Goal: Information Seeking & Learning: Learn about a topic

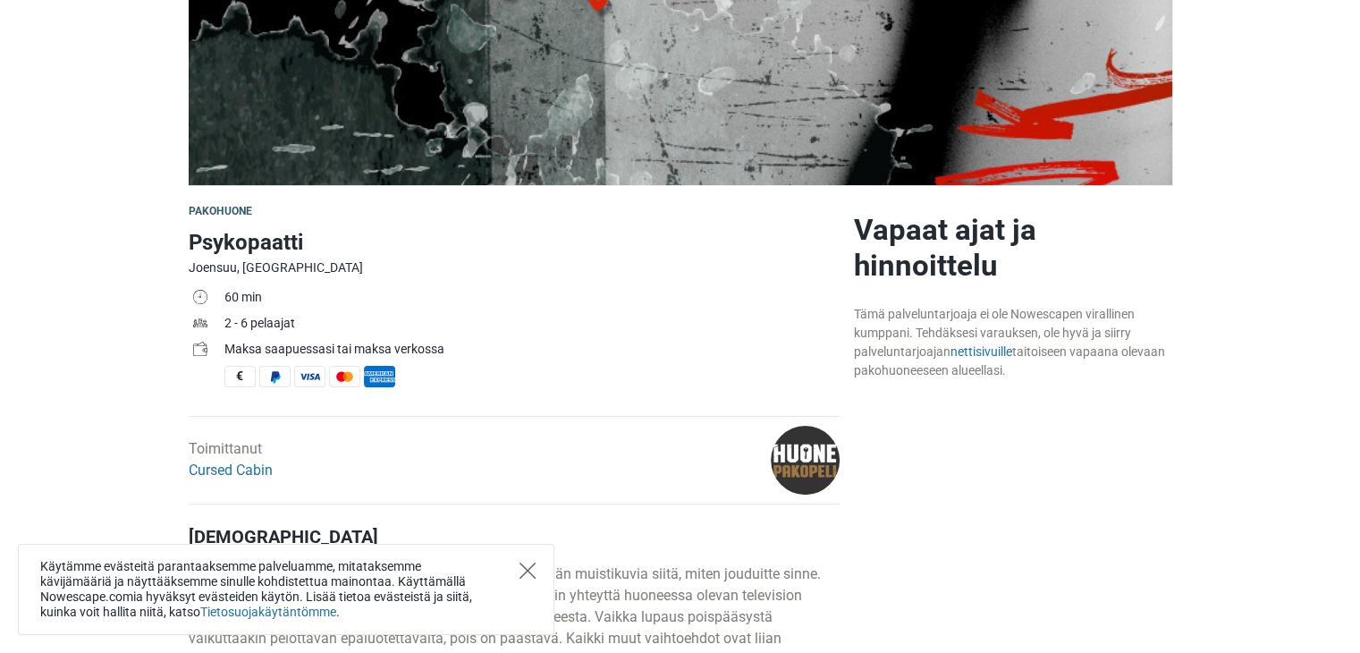
scroll to position [358, 0]
click at [529, 566] on icon "Close" at bounding box center [528, 570] width 16 height 16
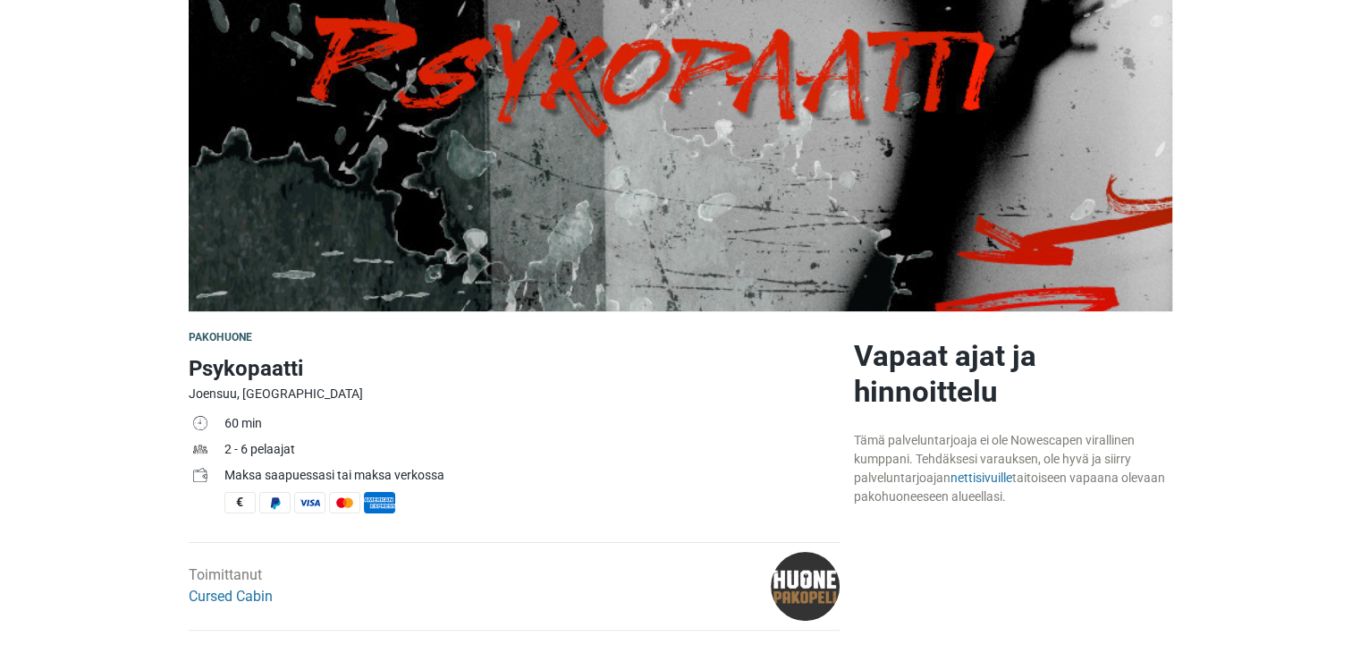
scroll to position [447, 0]
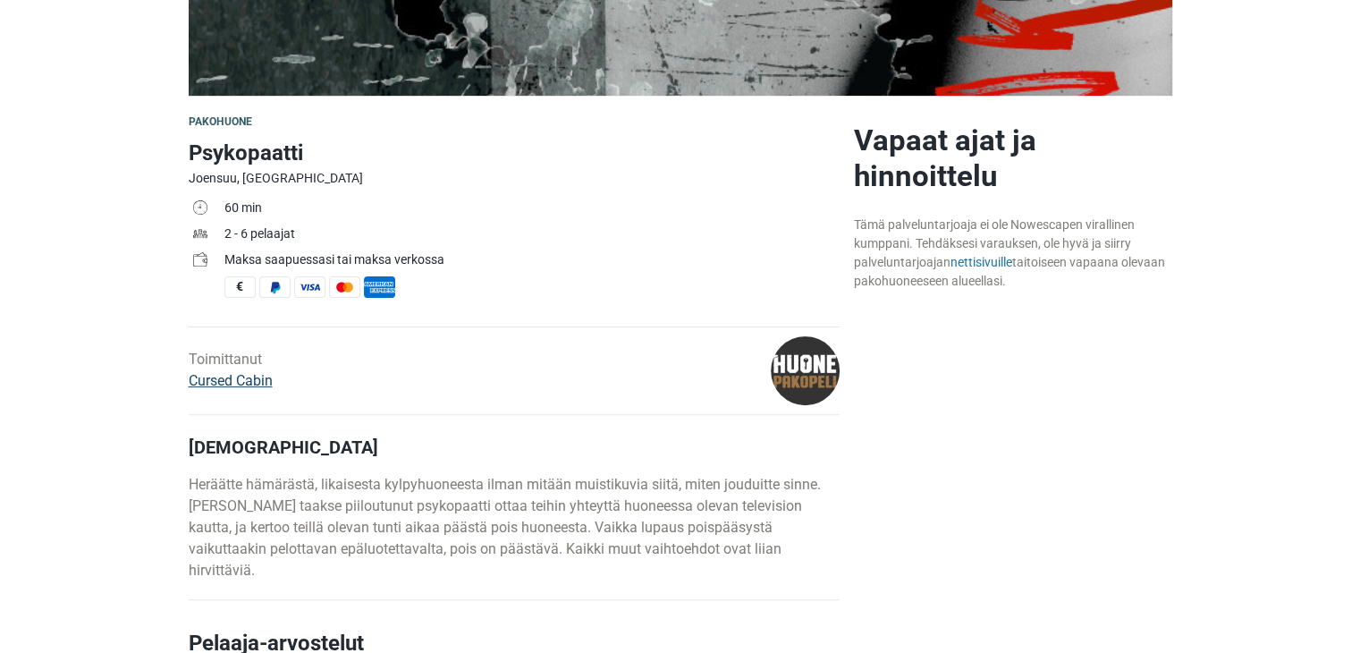
click at [227, 384] on link "Cursed Cabin" at bounding box center [231, 380] width 84 height 17
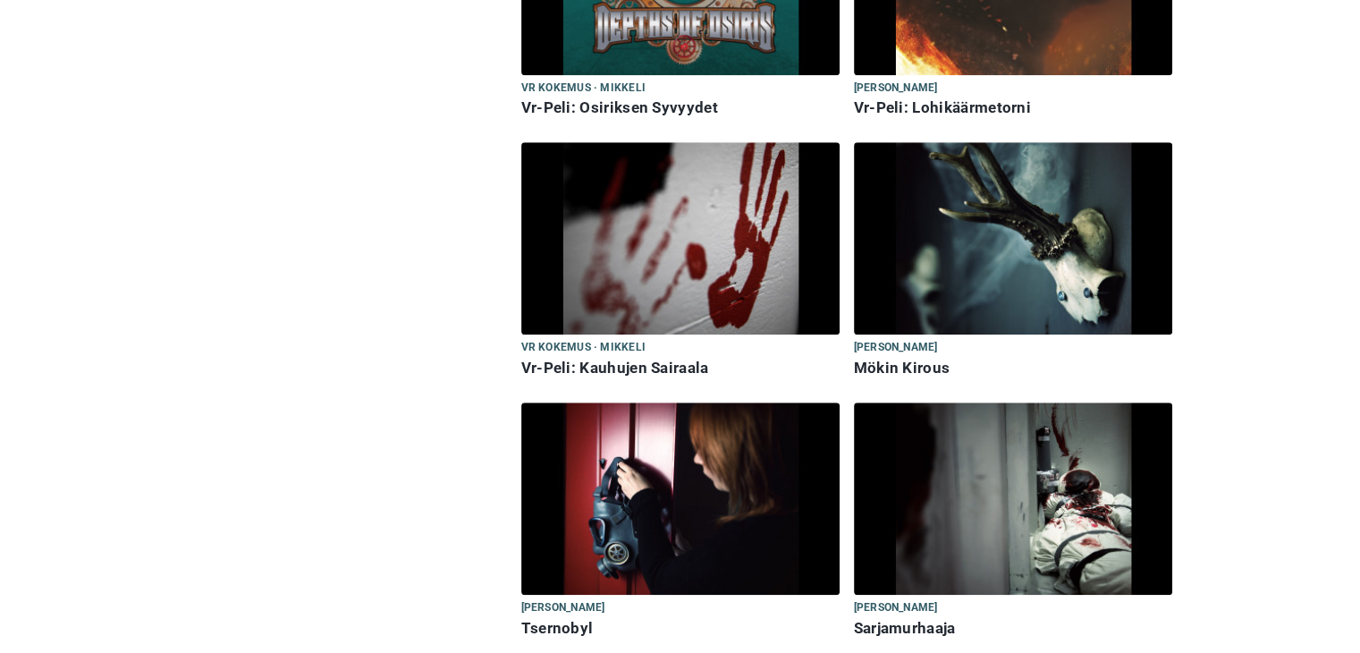
scroll to position [1733, 0]
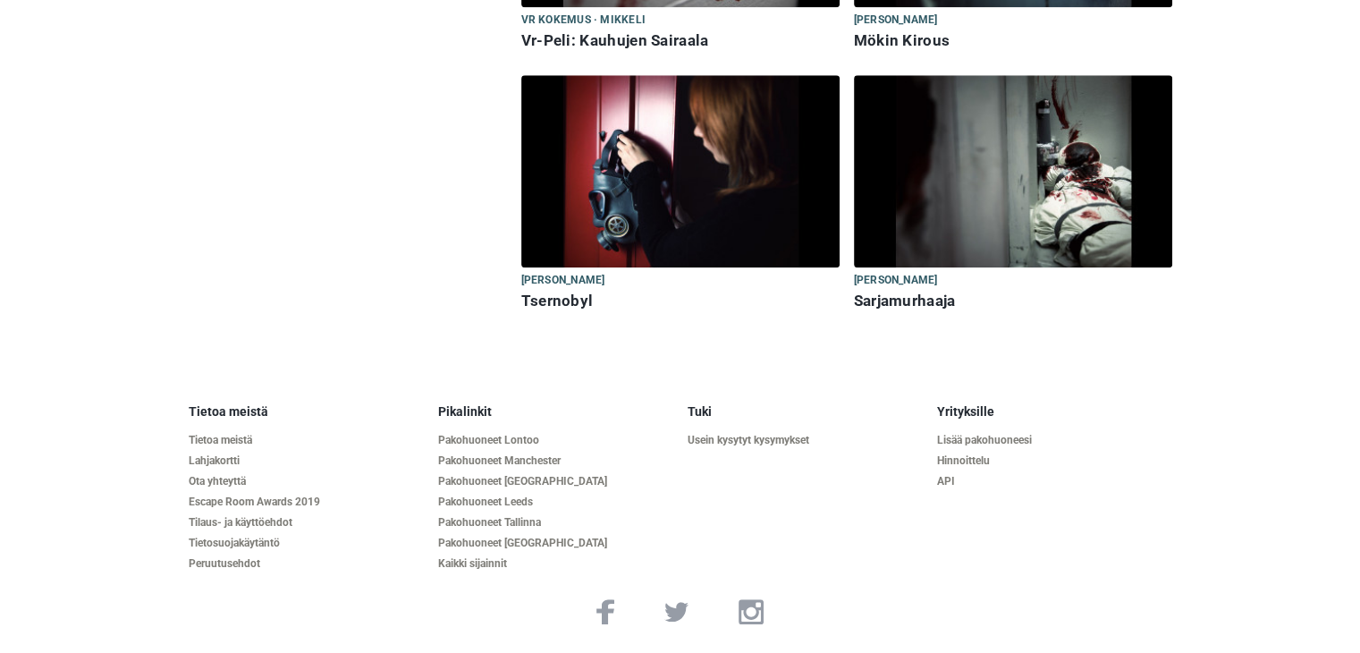
click at [862, 296] on h6 "Sarjamurhaaja" at bounding box center [1013, 301] width 318 height 19
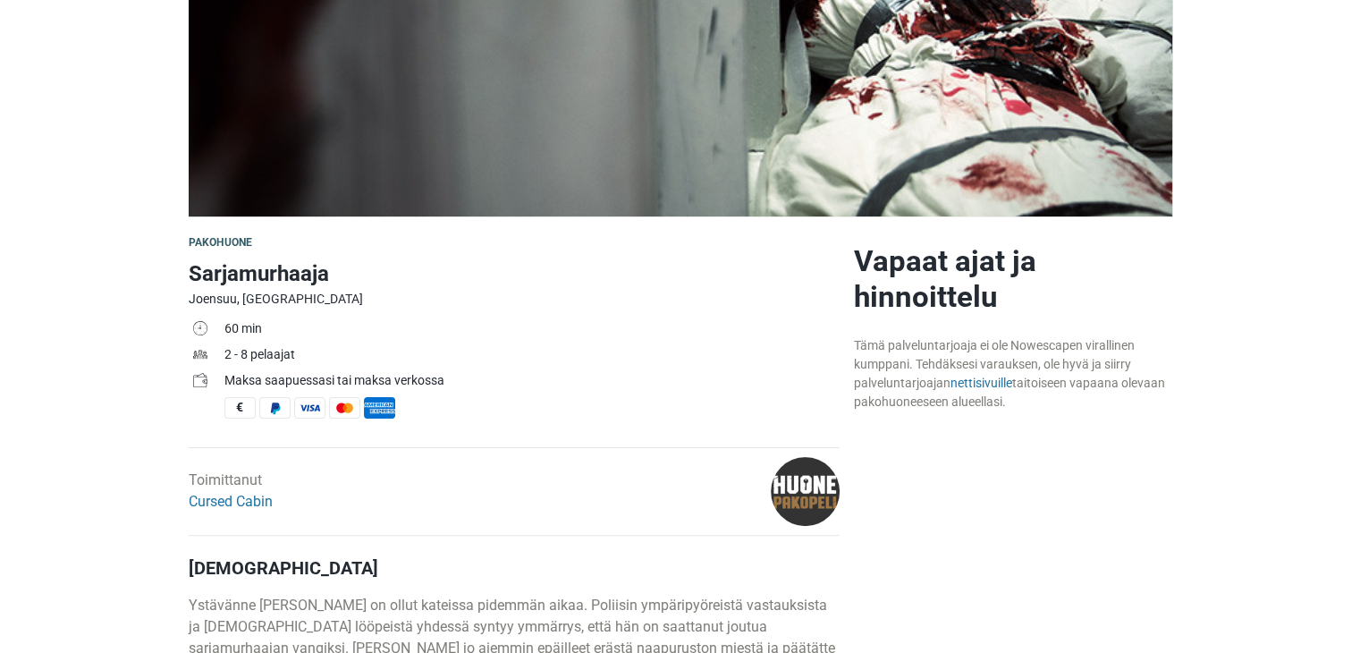
scroll to position [358, 0]
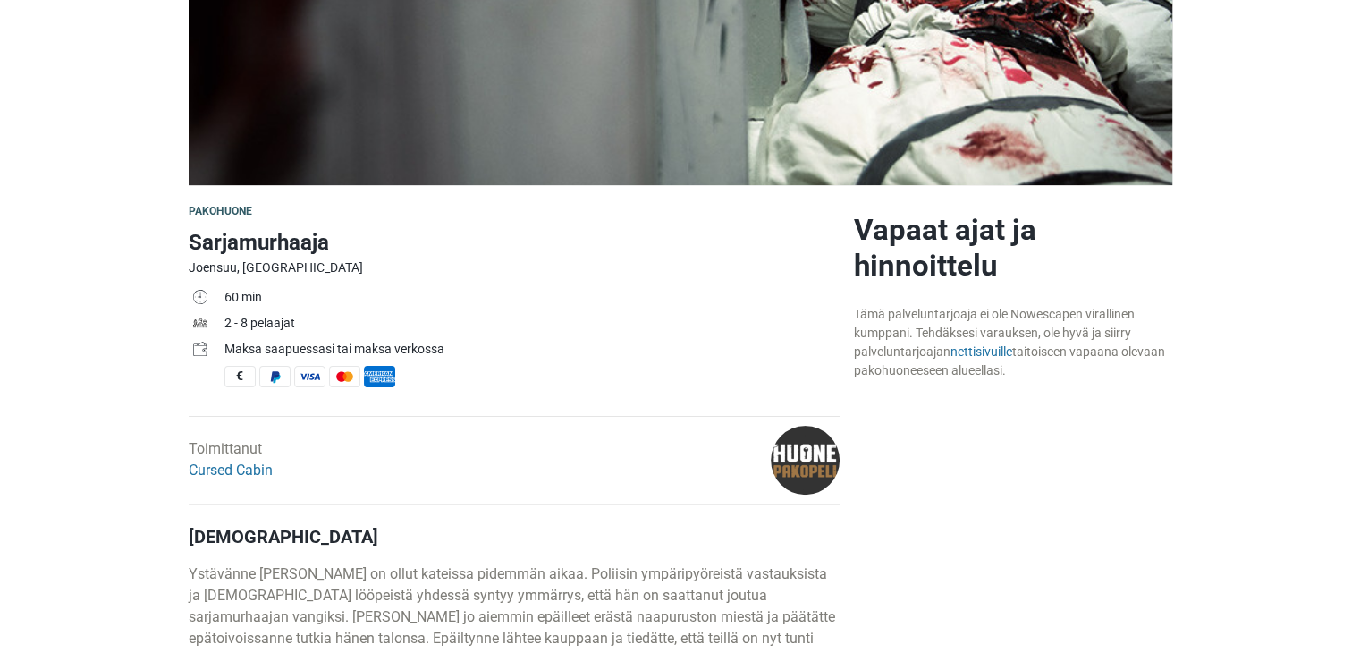
click at [808, 449] on img at bounding box center [805, 460] width 69 height 69
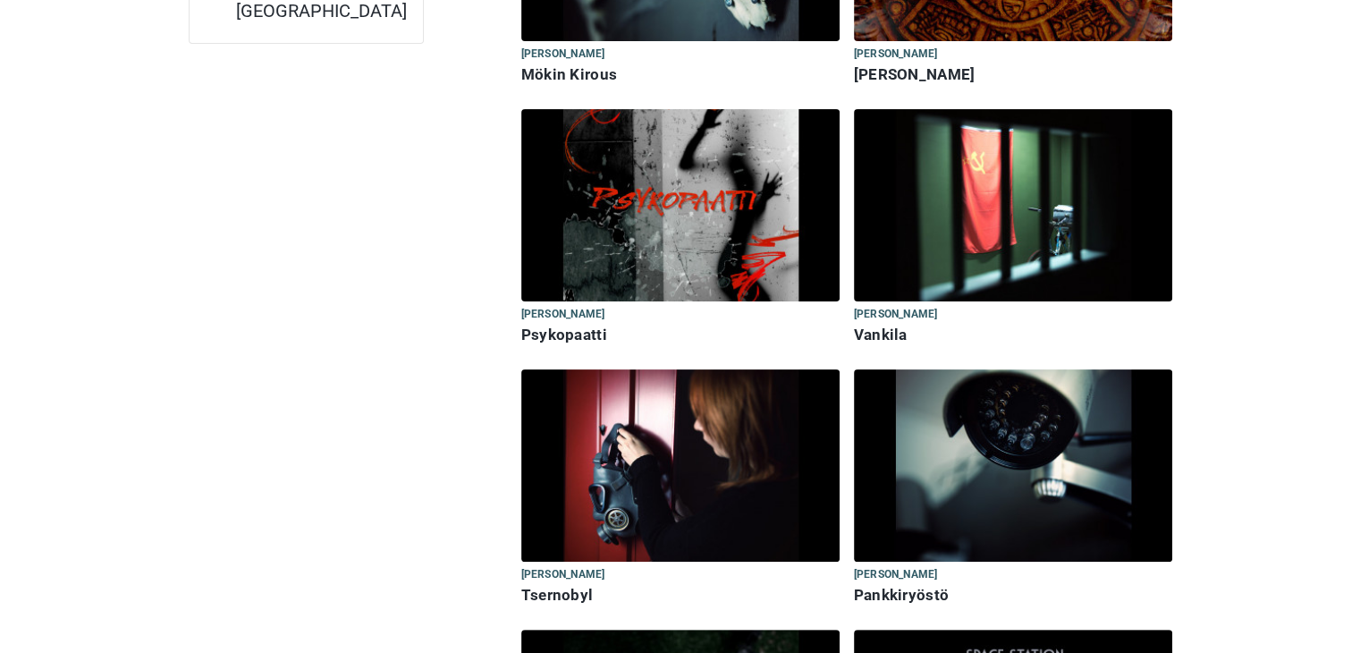
scroll to position [715, 0]
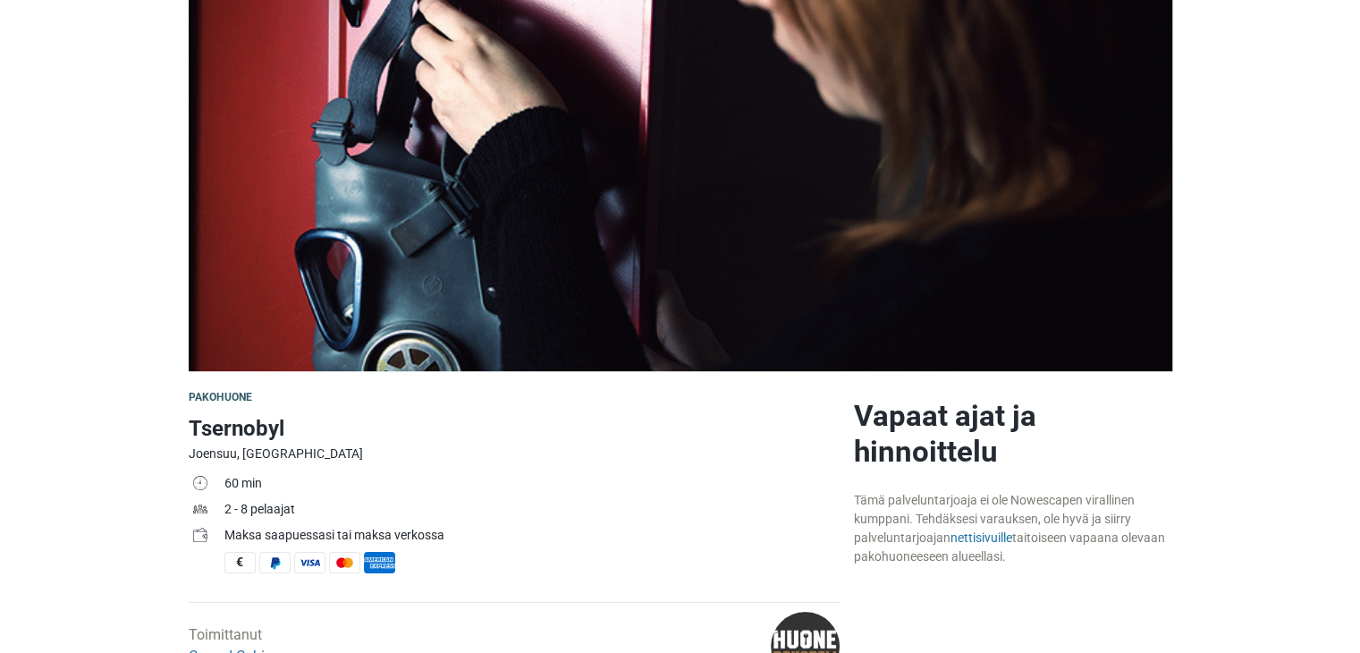
scroll to position [89, 0]
